Goal: Find specific page/section: Find specific page/section

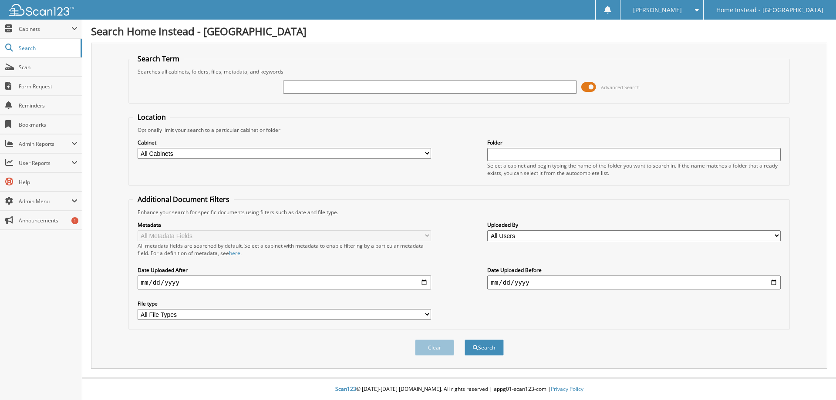
click at [313, 89] on input "text" at bounding box center [430, 87] width 294 height 13
type input "[PERSON_NAME]"
click at [590, 86] on span at bounding box center [588, 87] width 15 height 13
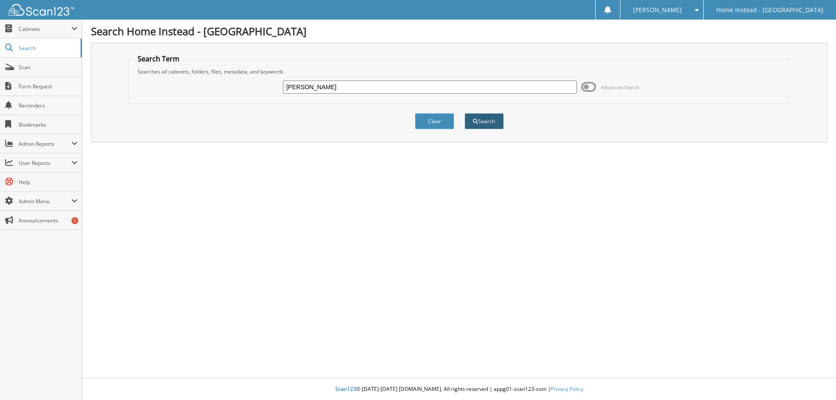
click at [491, 123] on button "Search" at bounding box center [484, 121] width 39 height 16
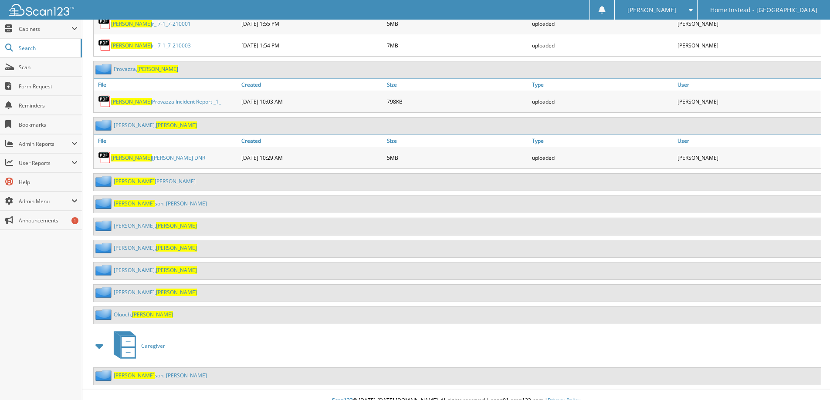
scroll to position [707, 0]
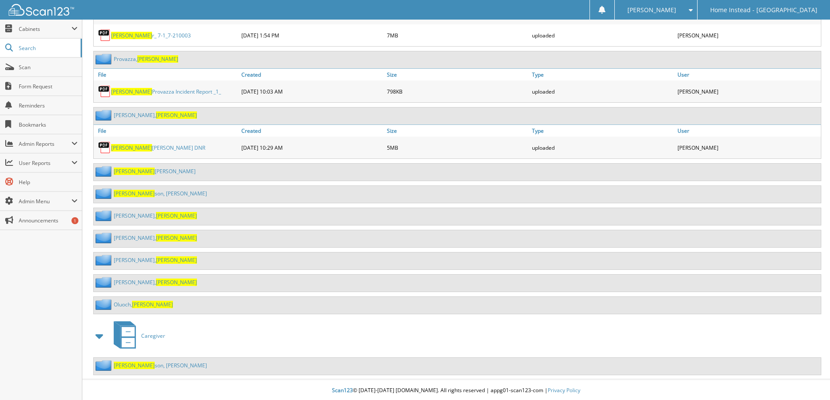
click at [124, 279] on link "Tarallo, John" at bounding box center [155, 282] width 83 height 7
